Goal: Task Accomplishment & Management: Use online tool/utility

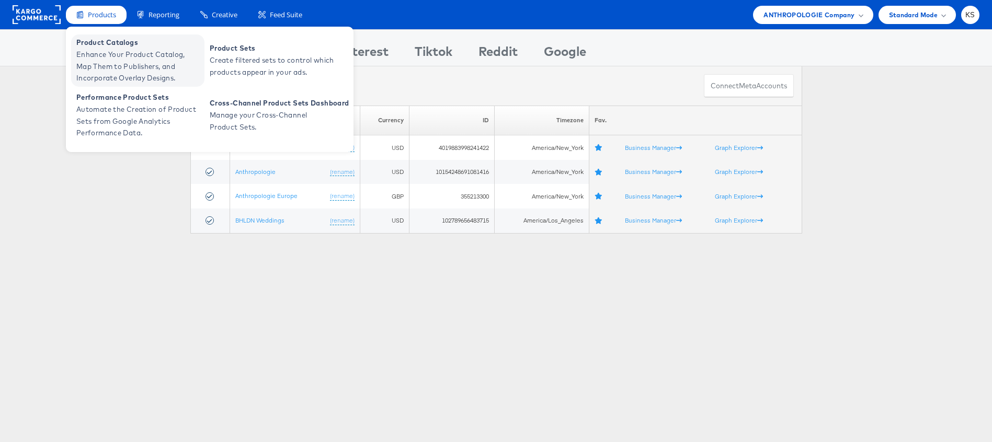
click at [101, 56] on span "Enhance Your Product Catalog, Map Them to Publishers, and Incorporate Overlay D…" at bounding box center [138, 67] width 125 height 36
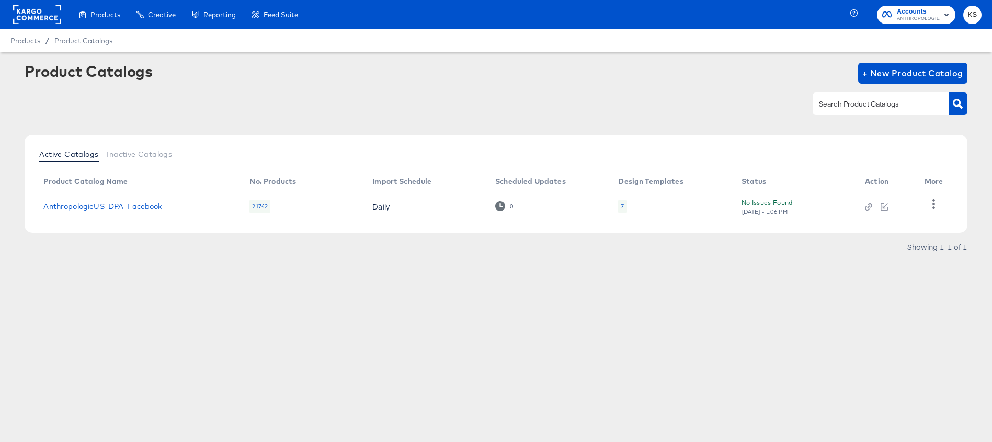
click at [897, 18] on span "ANTHROPOLOGIE" at bounding box center [917, 19] width 43 height 8
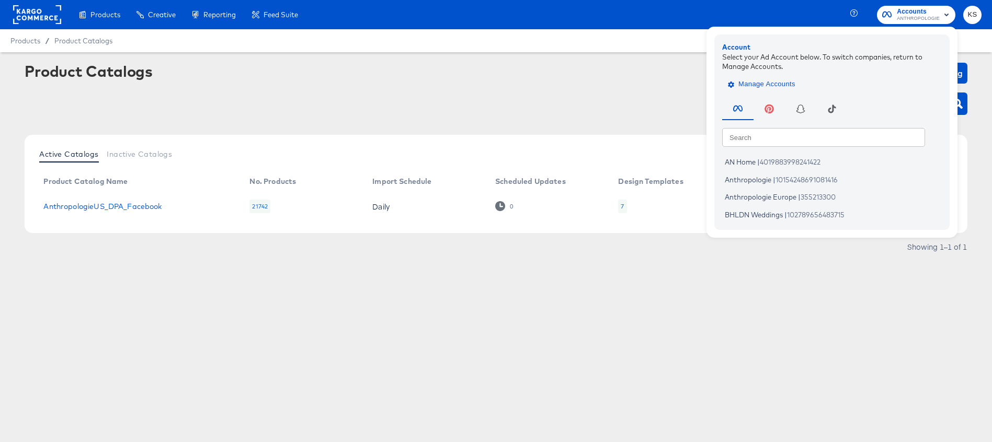
click at [766, 84] on span "Manage Accounts" at bounding box center [762, 84] width 65 height 12
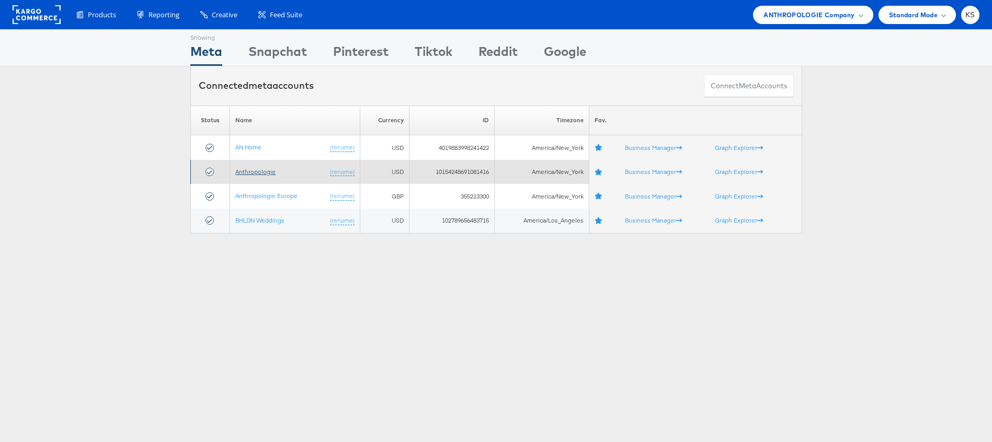
click at [240, 168] on link "Anthropologie" at bounding box center [255, 172] width 40 height 8
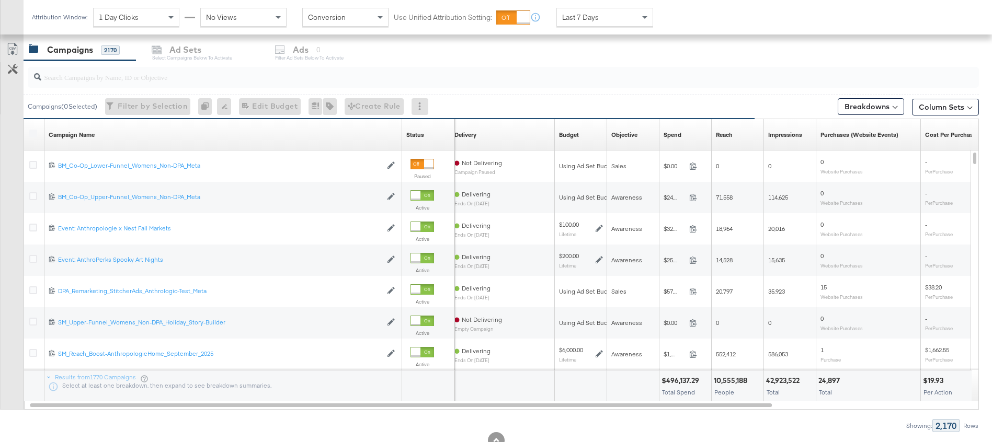
scroll to position [418, 0]
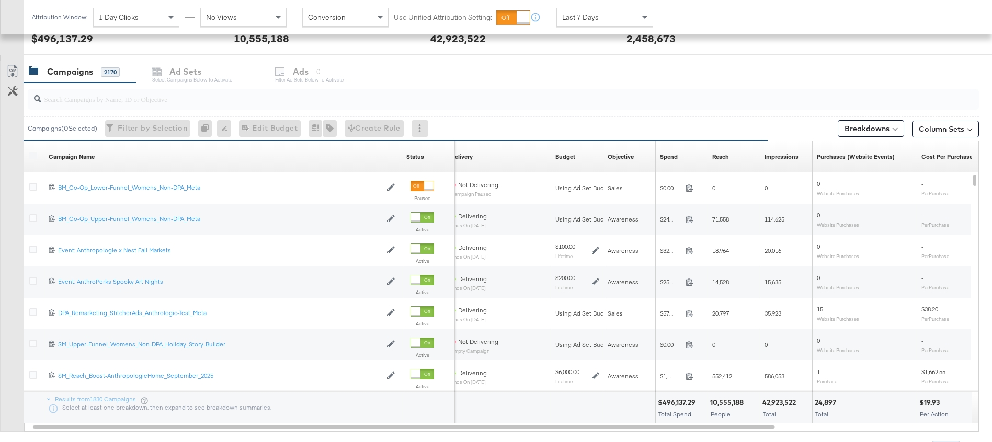
click at [94, 99] on input "search" at bounding box center [466, 95] width 850 height 20
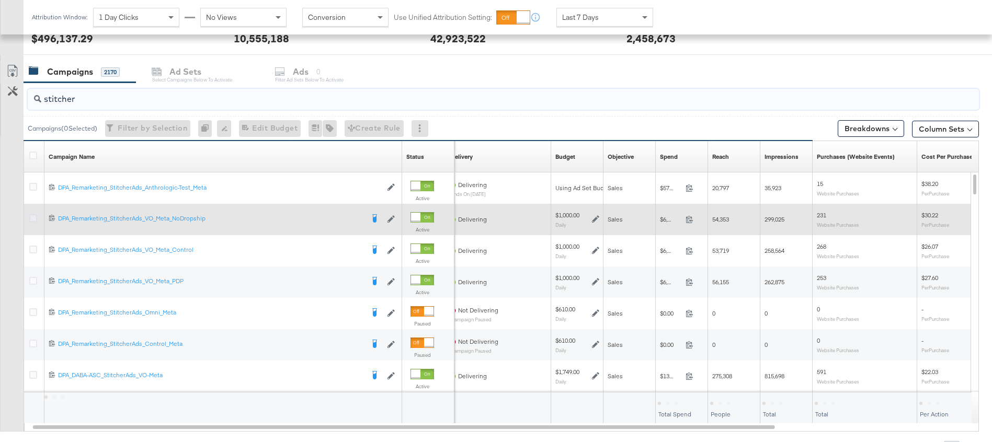
type input "stitcher"
click at [35, 220] on icon at bounding box center [33, 218] width 8 height 8
click at [0, 0] on input "checkbox" at bounding box center [0, 0] width 0 height 0
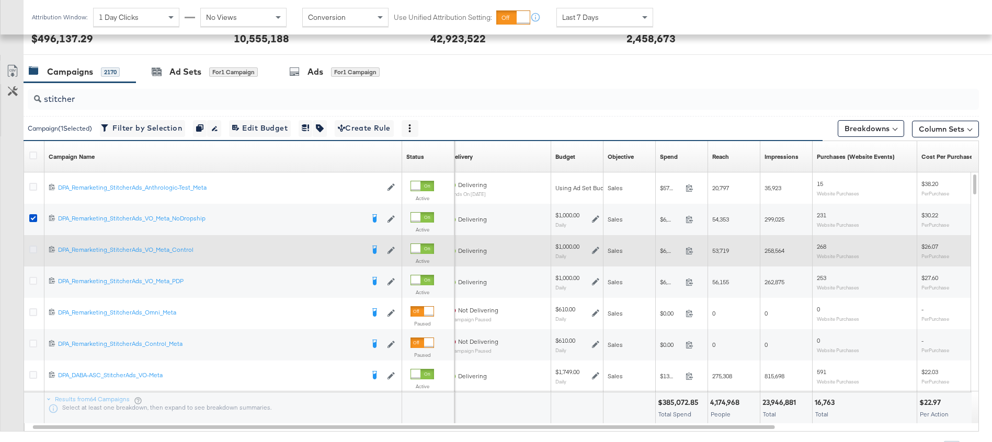
click at [34, 246] on icon at bounding box center [33, 250] width 8 height 8
click at [0, 0] on input "checkbox" at bounding box center [0, 0] width 0 height 0
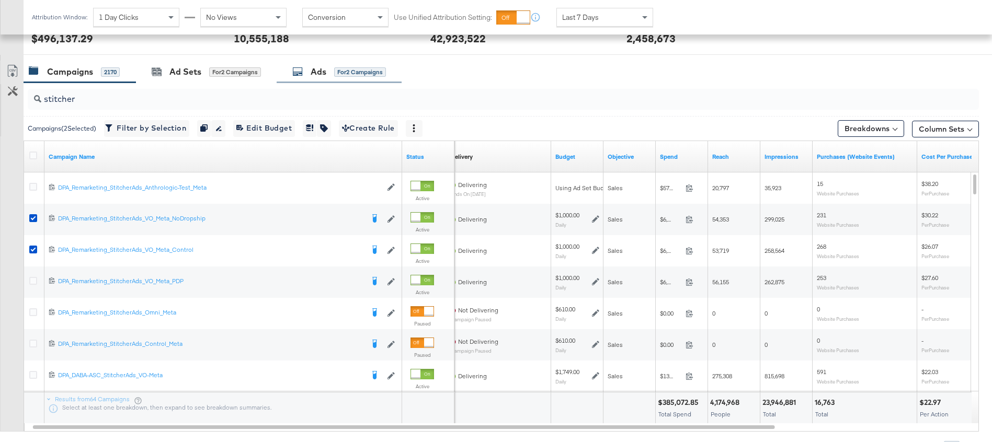
click at [323, 74] on div "Ads" at bounding box center [318, 72] width 16 height 12
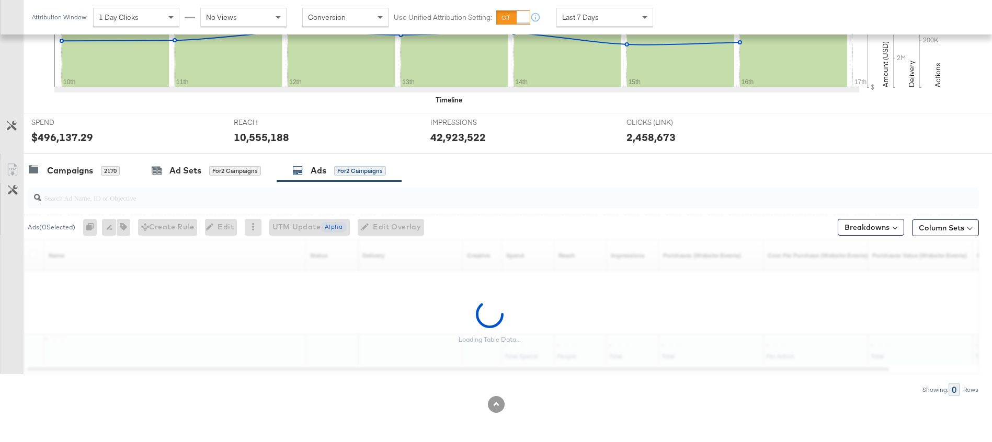
scroll to position [319, 0]
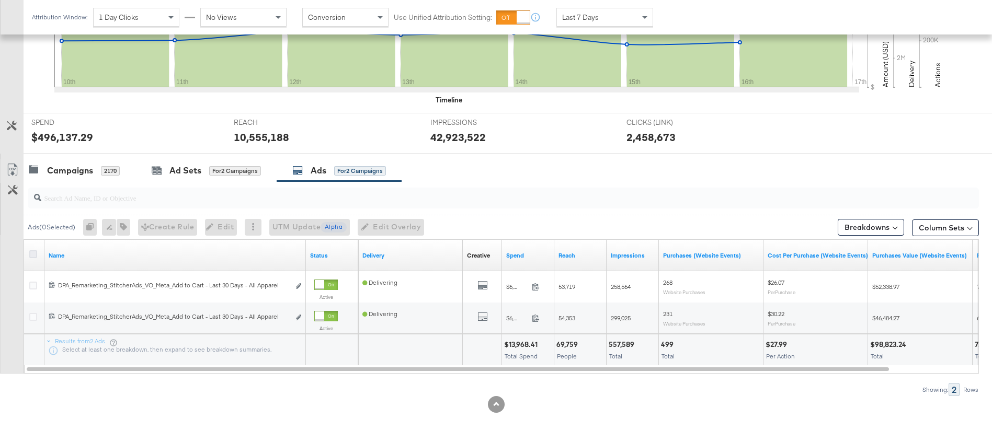
click at [36, 252] on icon at bounding box center [33, 254] width 8 height 8
click at [0, 0] on input "checkbox" at bounding box center [0, 0] width 0 height 0
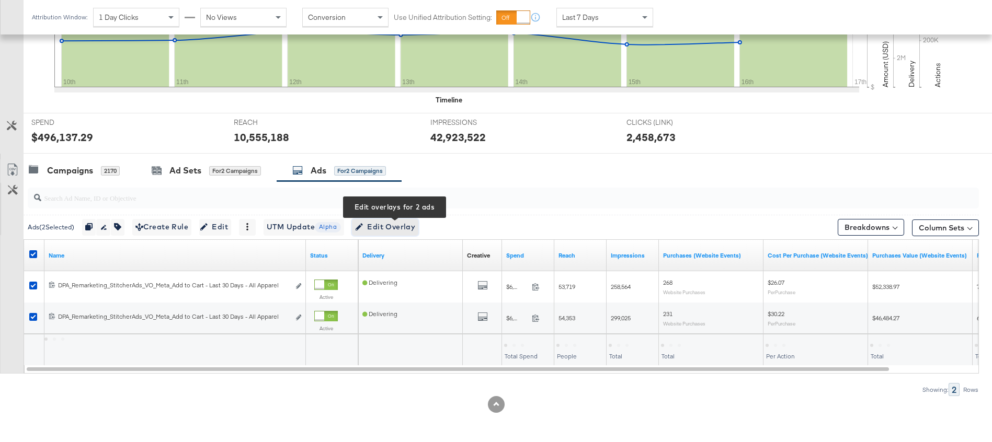
click at [406, 228] on span "Edit Overlay Edit overlays for 2 ads" at bounding box center [385, 227] width 60 height 13
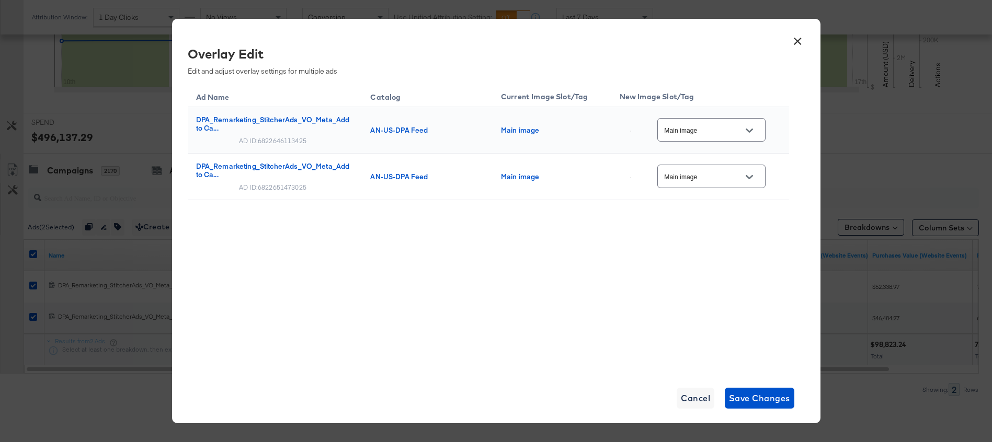
click at [798, 36] on button "×" at bounding box center [797, 38] width 19 height 19
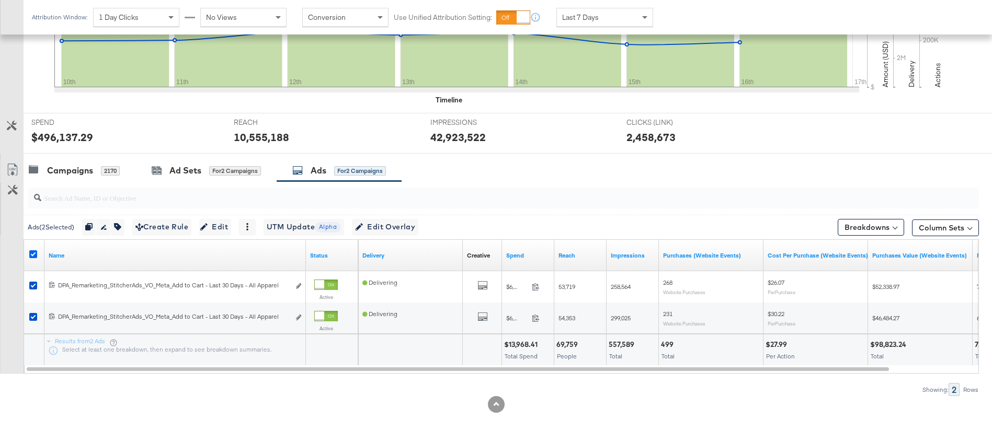
click at [35, 255] on icon at bounding box center [33, 254] width 8 height 8
click at [0, 0] on input "checkbox" at bounding box center [0, 0] width 0 height 0
